Goal: Task Accomplishment & Management: Use online tool/utility

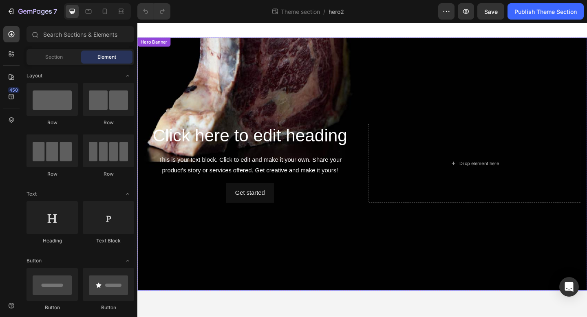
click at [392, 249] on div "Background Image" at bounding box center [381, 176] width 489 height 275
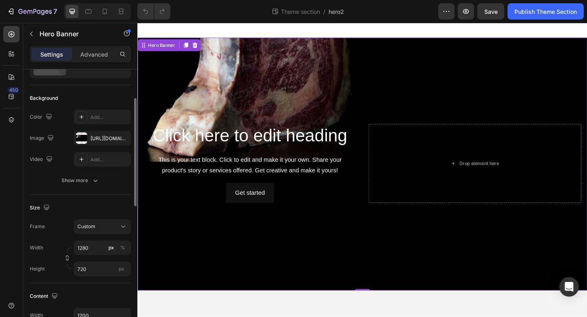
scroll to position [51, 0]
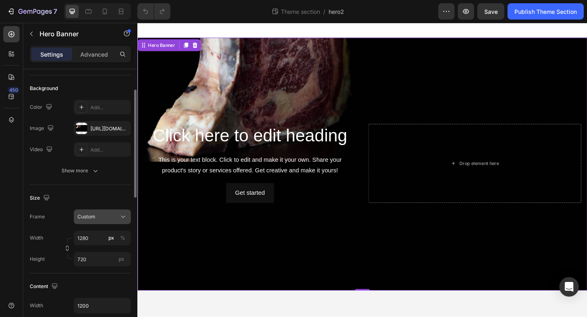
click at [101, 221] on button "Custom" at bounding box center [102, 216] width 57 height 15
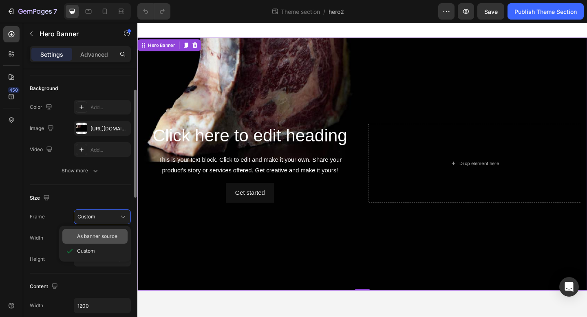
click at [99, 234] on span "As banner source" at bounding box center [97, 236] width 40 height 7
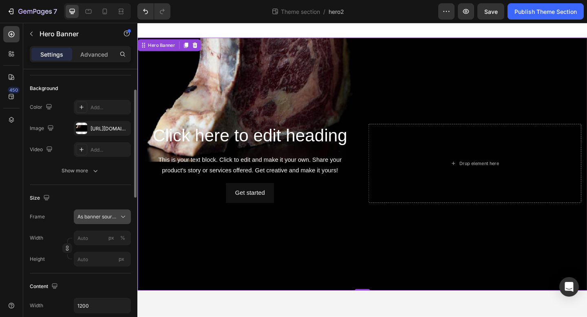
click at [102, 220] on span "As banner source" at bounding box center [97, 216] width 40 height 7
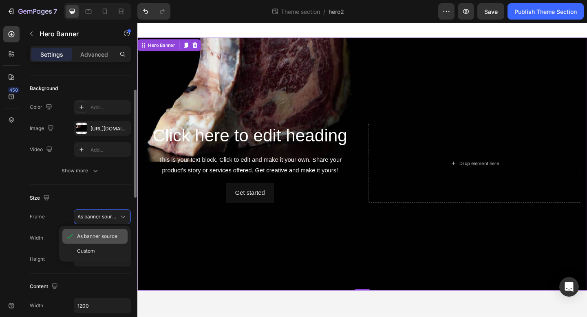
click at [96, 234] on span "As banner source" at bounding box center [97, 236] width 40 height 7
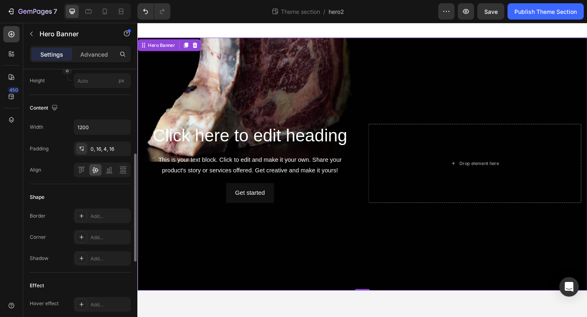
scroll to position [223, 0]
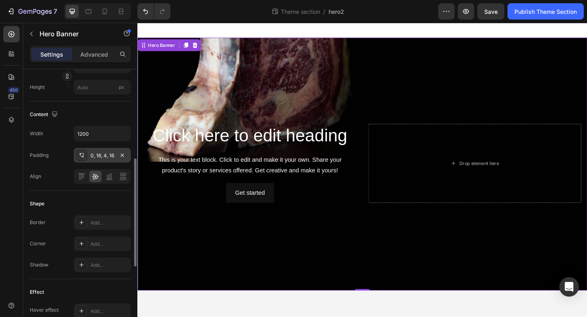
click at [103, 159] on div "0, 16, 4, 16" at bounding box center [102, 155] width 24 height 7
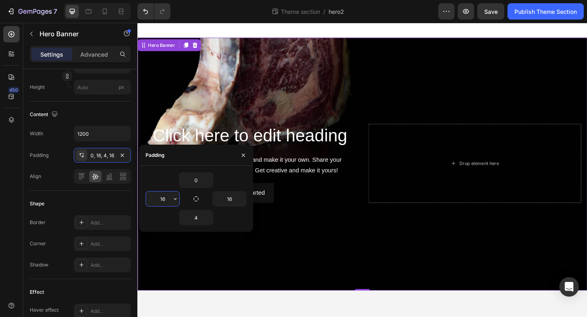
type input "0"
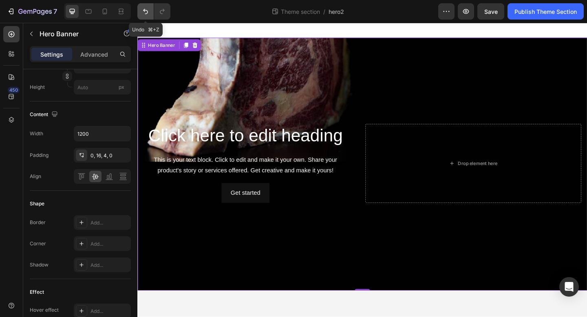
click at [146, 10] on icon "Undo/Redo" at bounding box center [145, 11] width 5 height 5
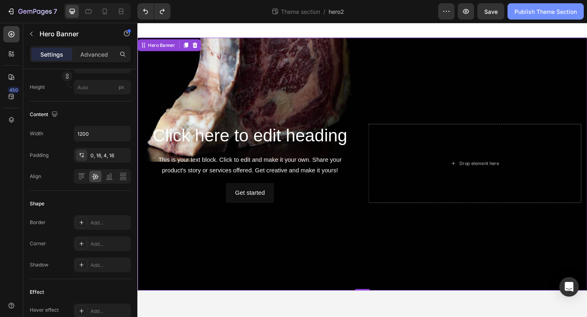
click at [534, 16] on button "Publish Theme Section" at bounding box center [545, 11] width 76 height 16
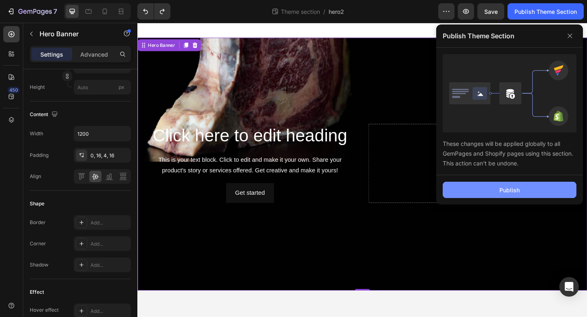
click at [537, 193] on button "Publish" at bounding box center [510, 190] width 134 height 16
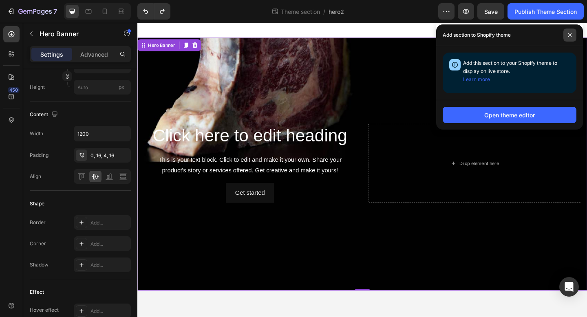
click at [572, 34] on span at bounding box center [569, 35] width 13 height 13
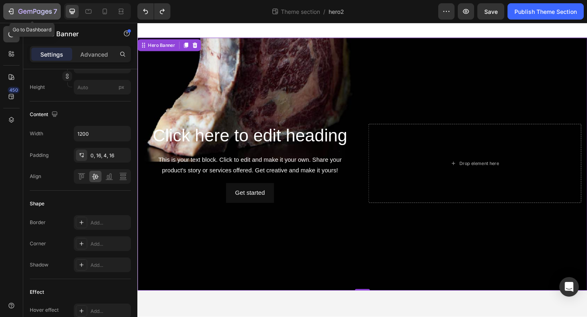
click at [41, 15] on div "7" at bounding box center [37, 12] width 39 height 10
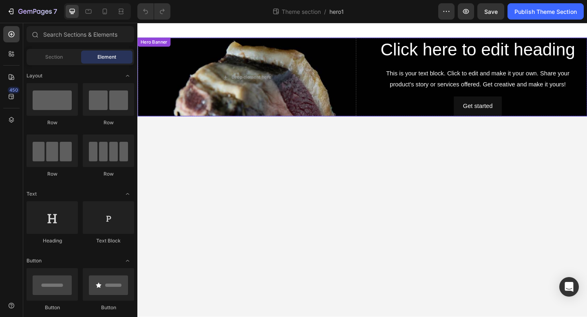
click at [386, 71] on div "Click here to edit heading Heading This is your text block. Click to edit and m…" at bounding box center [381, 82] width 489 height 86
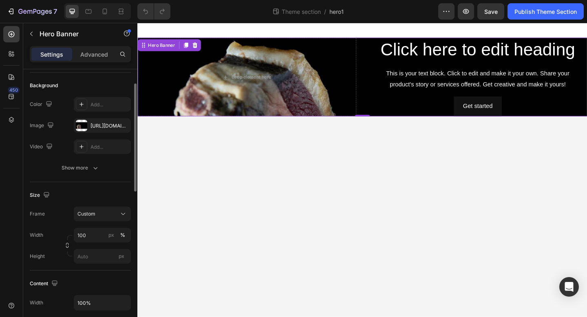
scroll to position [55, 0]
click at [111, 216] on div "Custom" at bounding box center [97, 212] width 40 height 7
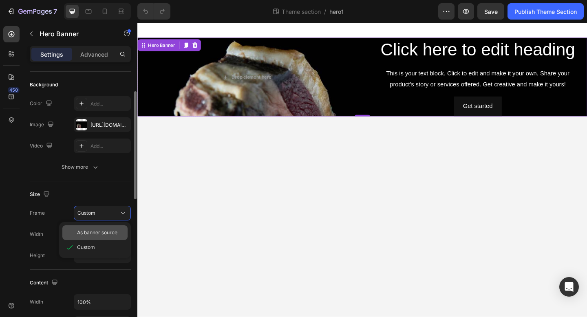
click at [105, 232] on span "As banner source" at bounding box center [97, 232] width 40 height 7
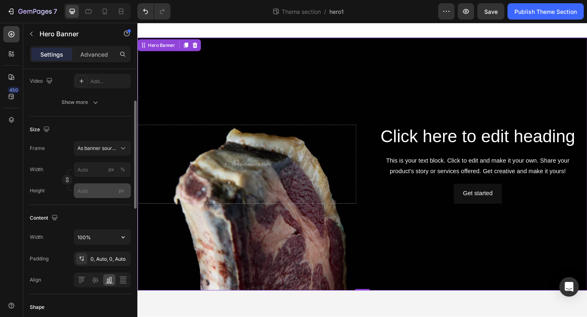
scroll to position [126, 0]
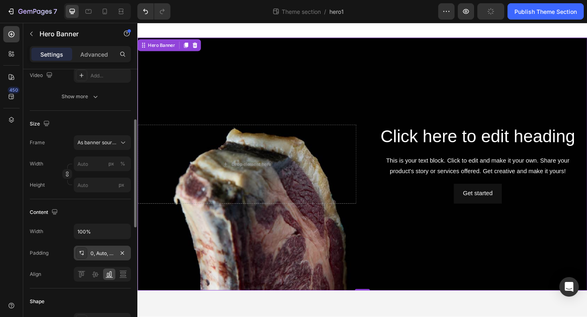
click at [105, 251] on div "0, Auto, 0, Auto" at bounding box center [102, 253] width 24 height 7
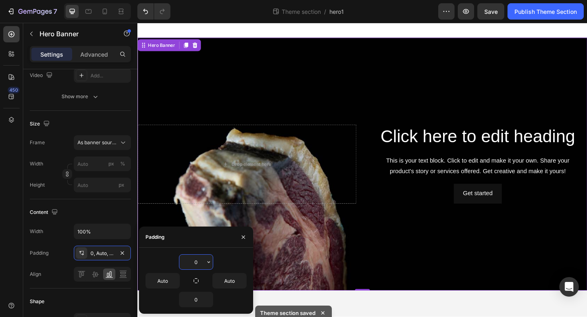
click at [203, 265] on input "0" at bounding box center [195, 262] width 33 height 15
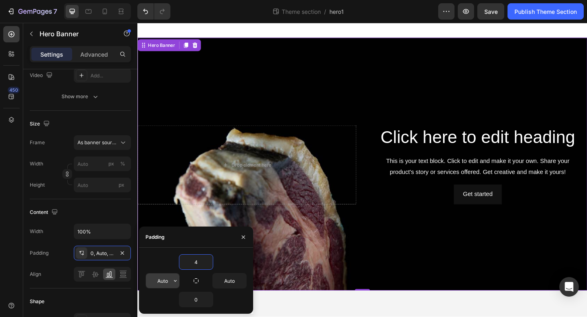
type input "4"
click at [169, 282] on input "Auto" at bounding box center [162, 280] width 33 height 15
type input "16"
click at [241, 281] on icon "button" at bounding box center [242, 281] width 7 height 7
click at [234, 281] on input "Auto" at bounding box center [229, 280] width 33 height 15
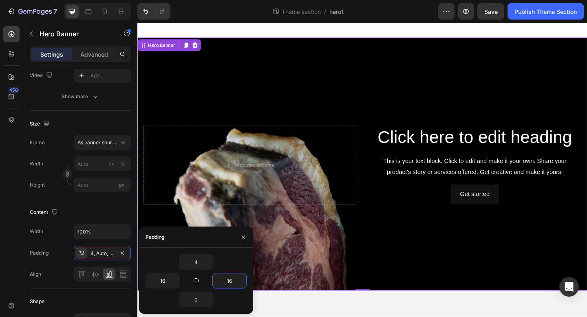
type input "1"
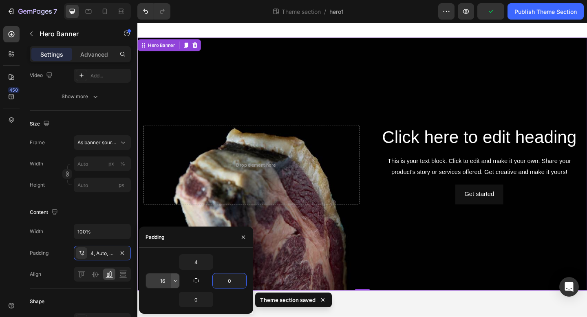
type input "0"
click at [172, 278] on icon "button" at bounding box center [175, 281] width 7 height 7
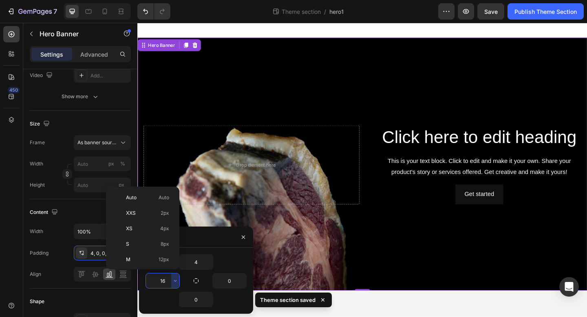
click at [163, 280] on input "16" at bounding box center [162, 280] width 33 height 15
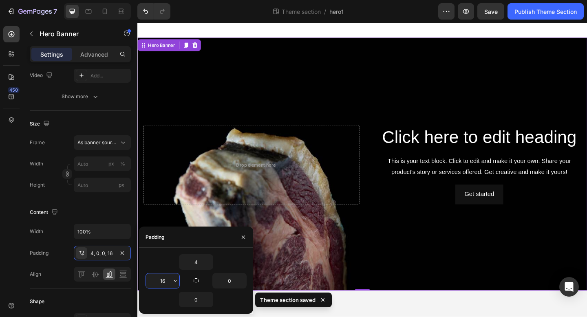
type input "0"
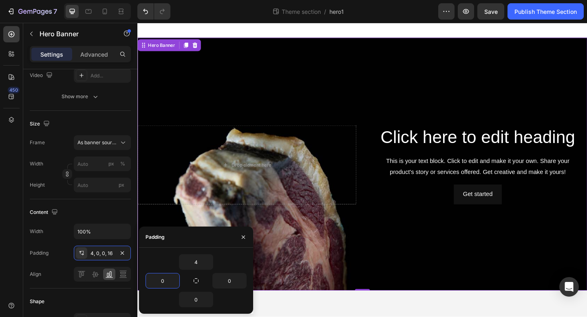
click at [420, 274] on div "Background Image" at bounding box center [381, 176] width 489 height 275
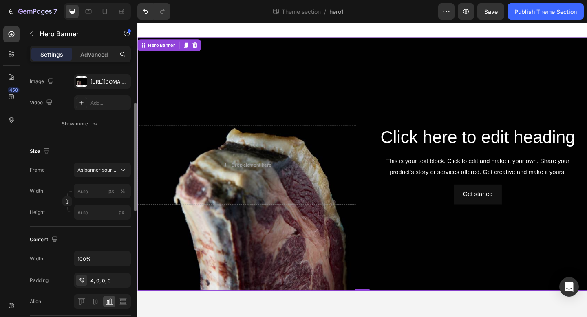
scroll to position [95, 0]
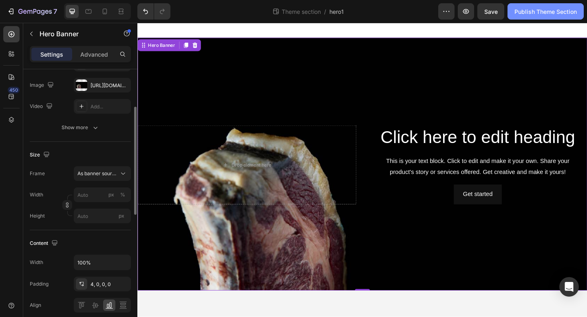
click at [527, 12] on div "Publish Theme Section" at bounding box center [545, 11] width 62 height 9
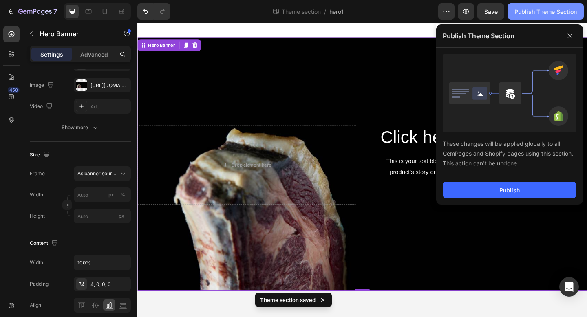
click at [536, 14] on div "Publish Theme Section" at bounding box center [545, 11] width 62 height 9
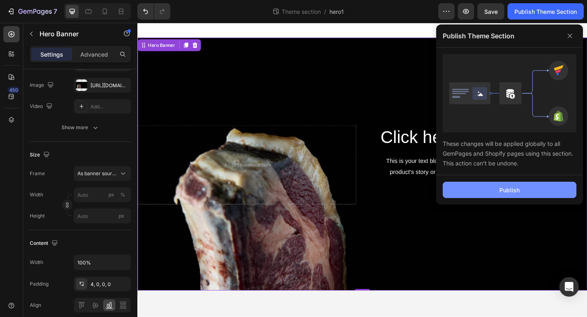
click at [504, 189] on div "Publish" at bounding box center [509, 190] width 20 height 9
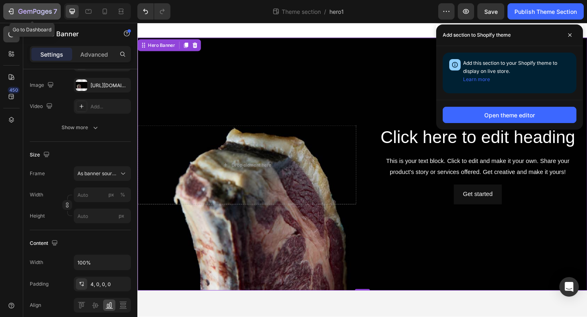
click at [33, 17] on button "7" at bounding box center [31, 11] width 57 height 16
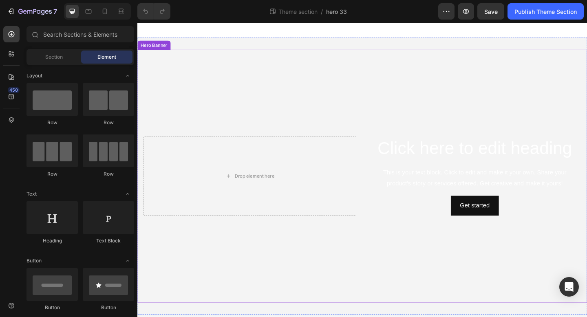
click at [233, 86] on video "Background Image" at bounding box center [381, 189] width 489 height 275
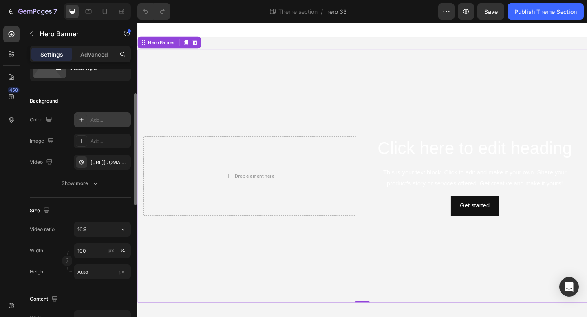
scroll to position [46, 0]
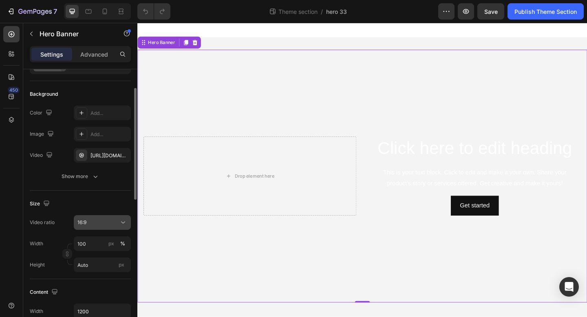
click at [108, 221] on div "16:9" at bounding box center [98, 222] width 42 height 7
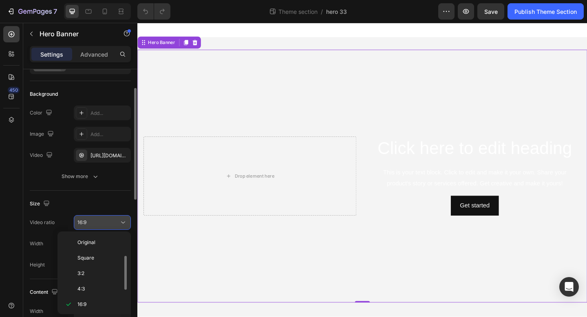
scroll to position [15, 0]
click at [110, 208] on div "Size" at bounding box center [80, 203] width 101 height 13
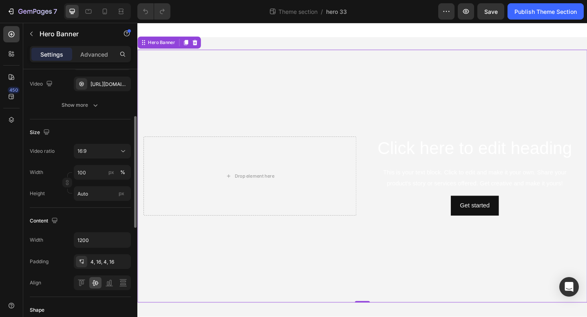
scroll to position [118, 0]
click at [99, 171] on input "100" at bounding box center [102, 171] width 57 height 15
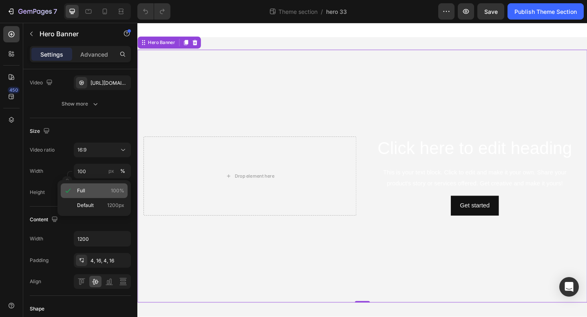
click at [95, 190] on p "Full 100%" at bounding box center [100, 190] width 47 height 7
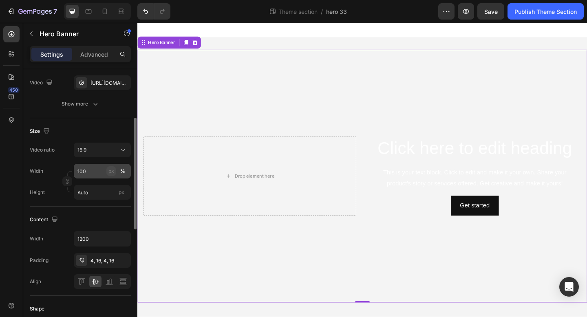
click at [112, 174] on div "px" at bounding box center [111, 171] width 6 height 7
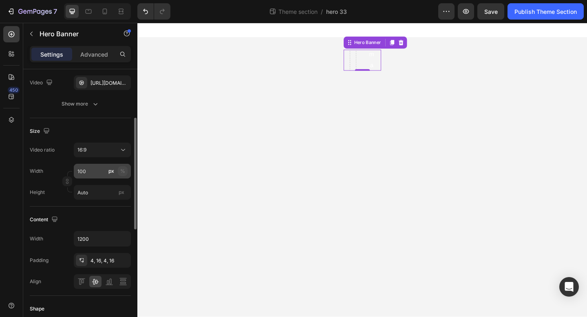
click at [125, 173] on button "%" at bounding box center [123, 171] width 10 height 10
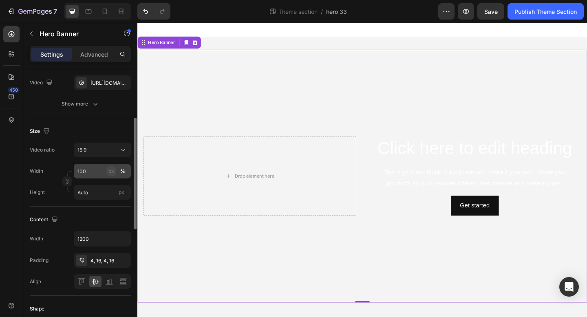
click at [109, 170] on div "px" at bounding box center [111, 171] width 6 height 7
type input "2560"
click at [112, 195] on input "Auto" at bounding box center [102, 192] width 57 height 15
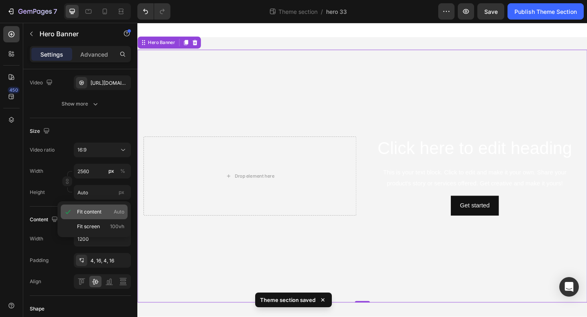
click at [107, 212] on p "Fit content Auto" at bounding box center [100, 211] width 47 height 7
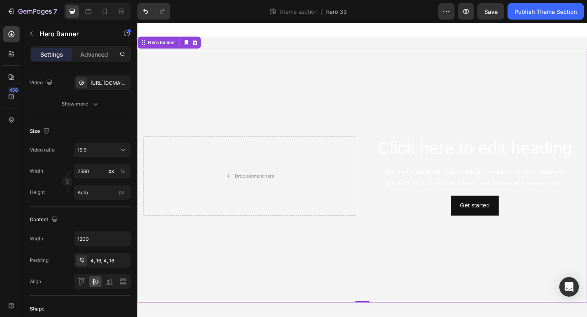
click at [312, 55] on video "Background Image" at bounding box center [381, 189] width 489 height 275
click at [543, 16] on button "Publish Theme Section" at bounding box center [545, 11] width 76 height 16
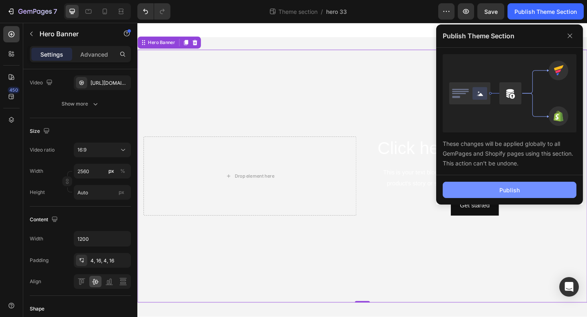
click at [492, 186] on button "Publish" at bounding box center [510, 190] width 134 height 16
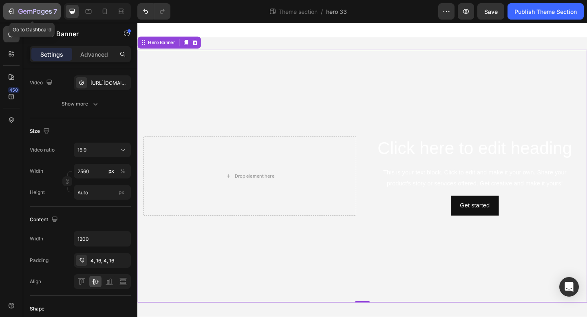
click at [18, 9] on icon "button" at bounding box center [34, 12] width 33 height 7
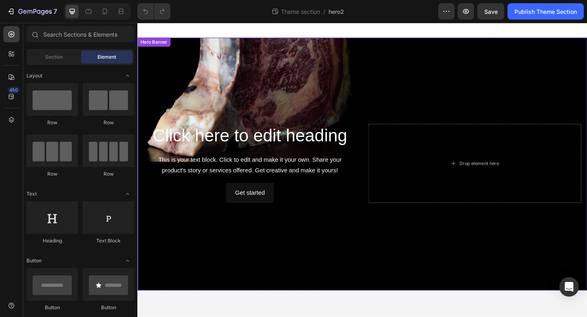
click at [425, 83] on div "Background Image" at bounding box center [381, 176] width 489 height 275
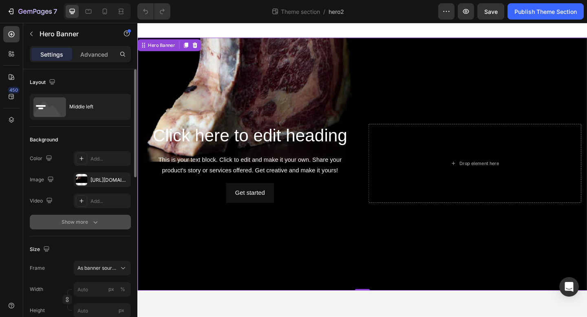
click at [84, 226] on div "Show more" at bounding box center [81, 222] width 38 height 8
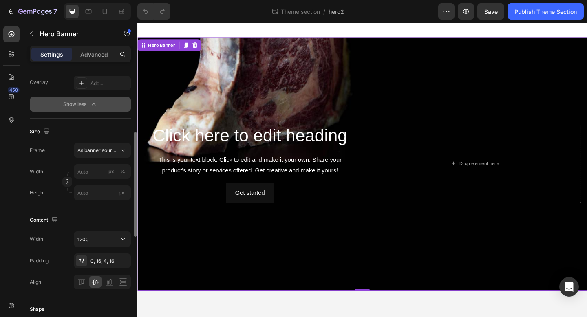
scroll to position [146, 0]
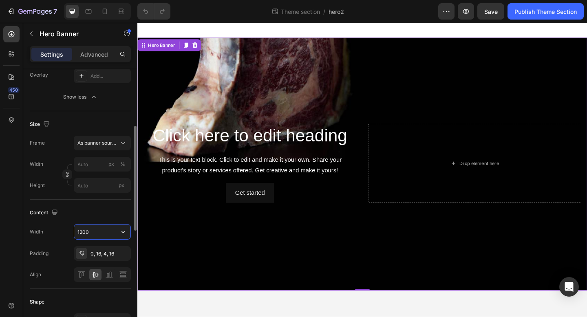
click at [90, 231] on input "1200" at bounding box center [102, 232] width 56 height 15
click at [124, 233] on icon "button" at bounding box center [123, 232] width 8 height 8
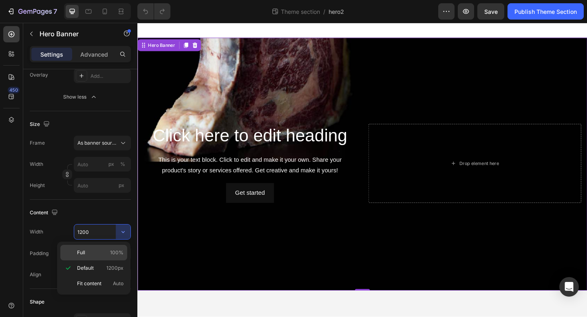
click at [113, 249] on span "100%" at bounding box center [116, 252] width 13 height 7
type input "100%"
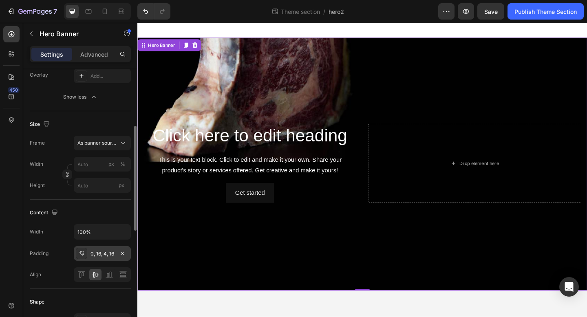
click at [106, 256] on div "0, 16, 4, 16" at bounding box center [102, 253] width 24 height 7
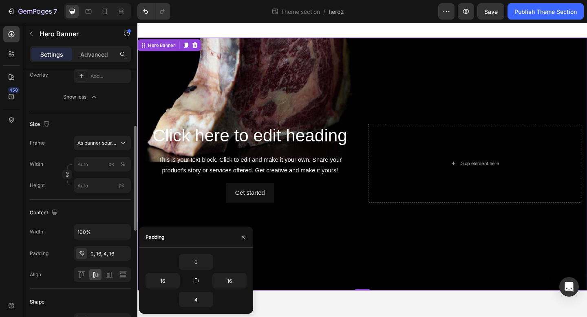
click at [104, 212] on div "Content" at bounding box center [80, 212] width 101 height 13
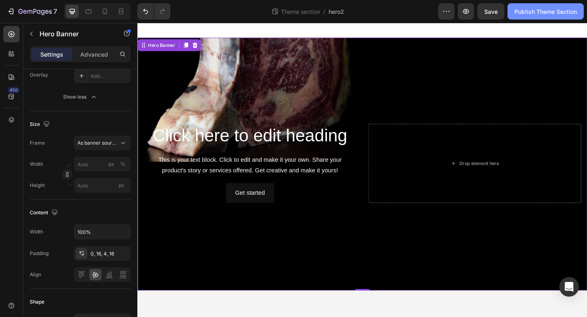
click at [562, 9] on div "Publish Theme Section" at bounding box center [545, 11] width 62 height 9
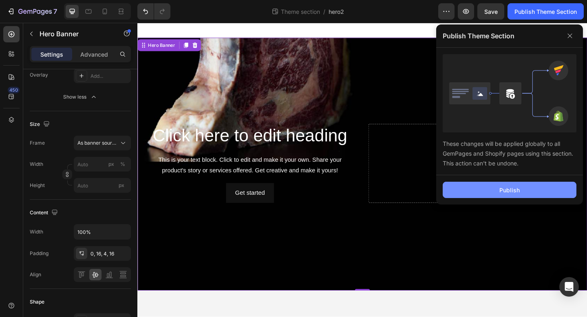
click at [505, 192] on div "Publish" at bounding box center [509, 190] width 20 height 9
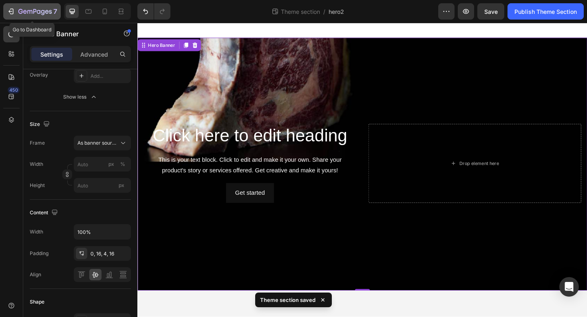
click at [19, 12] on icon "button" at bounding box center [34, 12] width 33 height 7
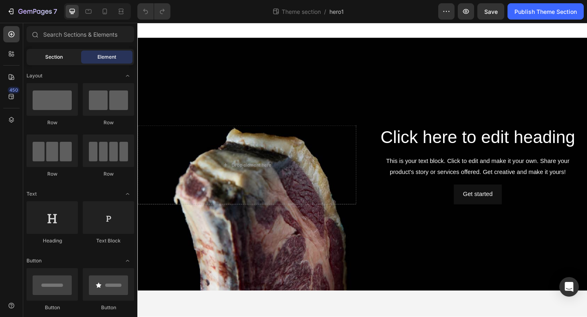
click at [64, 55] on div "Section" at bounding box center [53, 57] width 51 height 13
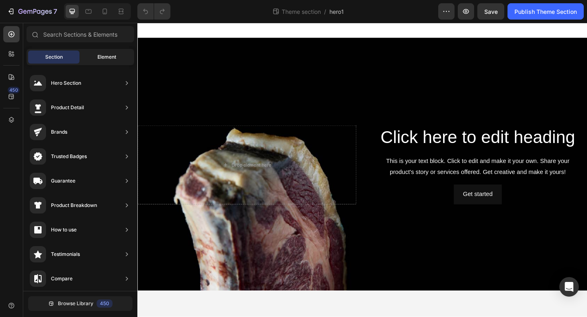
click at [102, 58] on span "Element" at bounding box center [106, 56] width 19 height 7
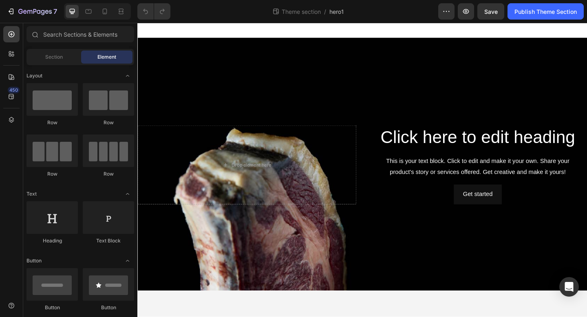
click at [146, 64] on div "Background Image" at bounding box center [381, 176] width 489 height 275
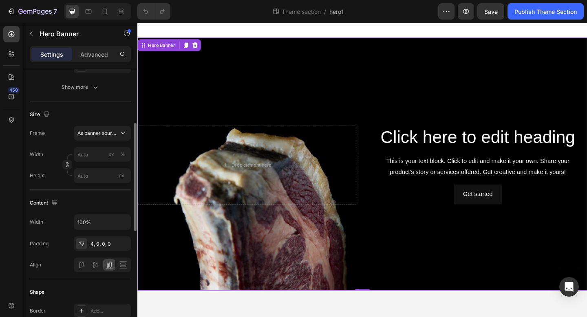
scroll to position [137, 0]
click at [90, 229] on div "Width 100% Padding 4, 0, 0, 0 Align" at bounding box center [80, 242] width 101 height 58
click at [100, 223] on input "100%" at bounding box center [102, 220] width 56 height 15
click at [122, 222] on icon "button" at bounding box center [123, 220] width 8 height 8
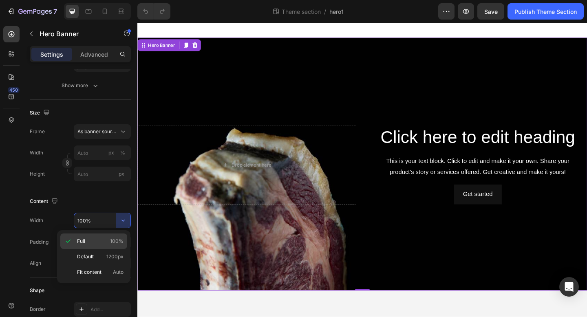
click at [108, 238] on p "Full 100%" at bounding box center [100, 241] width 46 height 7
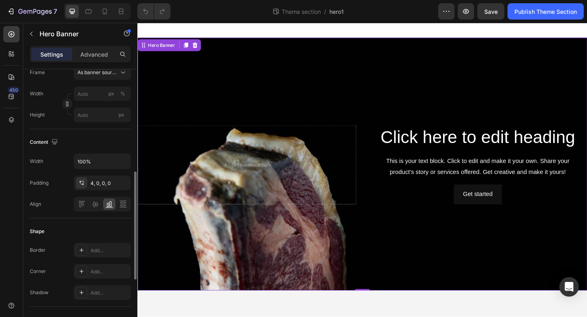
scroll to position [213, 0]
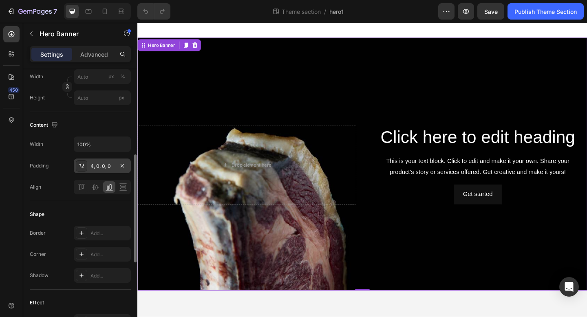
click at [114, 167] on div "4, 0, 0, 0" at bounding box center [102, 166] width 24 height 7
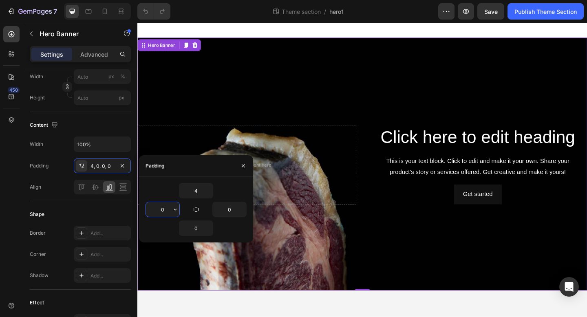
click at [162, 205] on input "0" at bounding box center [162, 209] width 33 height 15
type input "16"
click at [233, 211] on input "0" at bounding box center [229, 209] width 33 height 15
type input "16"
click at [527, 20] on div "7 Theme section / hero1 Preview Save Publish Theme Section" at bounding box center [293, 11] width 587 height 23
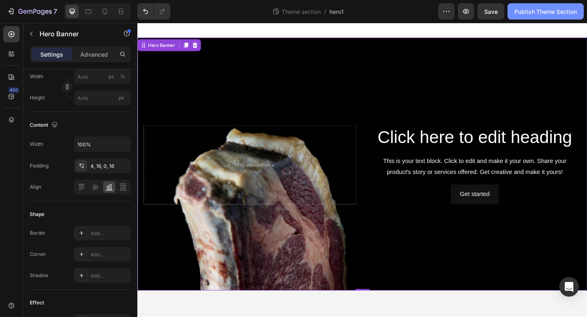
click at [529, 15] on button "Publish Theme Section" at bounding box center [545, 11] width 76 height 16
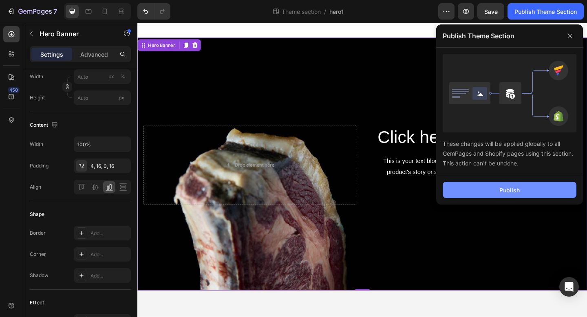
click at [502, 191] on div "Publish" at bounding box center [509, 190] width 20 height 9
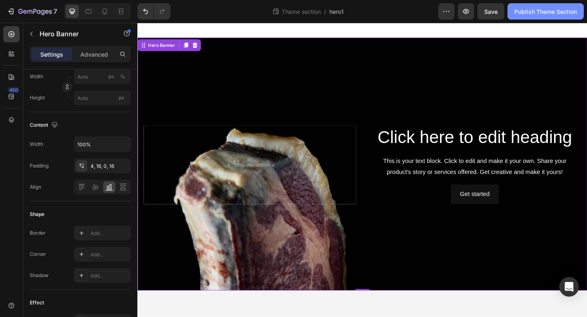
click at [535, 18] on button "Publish Theme Section" at bounding box center [545, 11] width 76 height 16
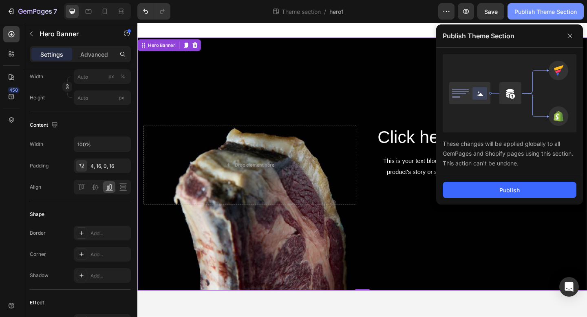
click at [537, 16] on button "Publish Theme Section" at bounding box center [545, 11] width 76 height 16
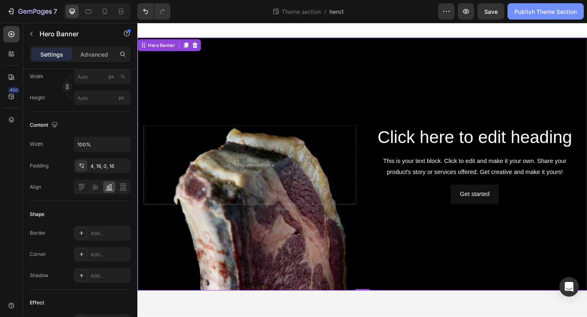
click at [537, 16] on button "Publish Theme Section" at bounding box center [545, 11] width 76 height 16
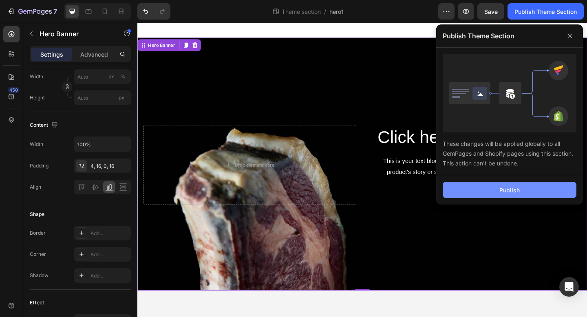
click at [522, 185] on button "Publish" at bounding box center [510, 190] width 134 height 16
